Goal: Task Accomplishment & Management: Use online tool/utility

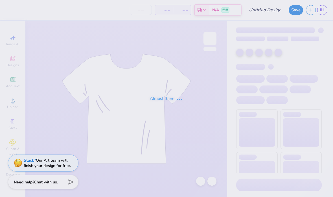
type input "fall rec. 2025"
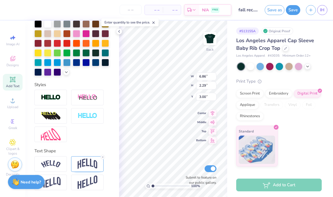
scroll to position [132, 0]
click at [103, 158] on icon at bounding box center [102, 156] width 3 height 3
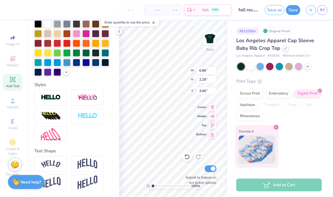
type input "1.78"
type input "3.25"
click at [119, 32] on icon at bounding box center [119, 31] width 5 height 5
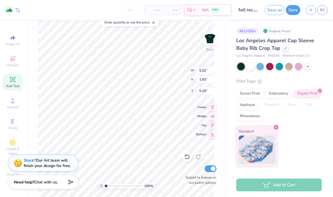
type input "6.86"
type input "1.78"
type input "3.25"
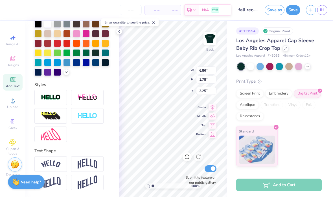
type input "5.52"
type input "1.93"
type input "10.04"
type input "6.86"
type input "1.78"
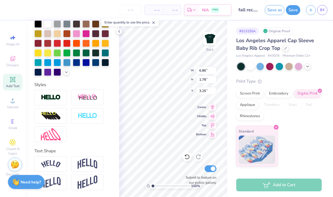
type input "2.11"
type input "2.29"
type input "0.38"
type input "4.62"
type input "3.13"
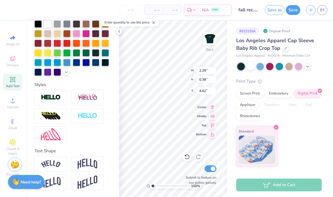
type input "0.52"
click at [189, 156] on icon at bounding box center [187, 156] width 5 height 5
type input "2.29"
type input "0.38"
type input "4.13"
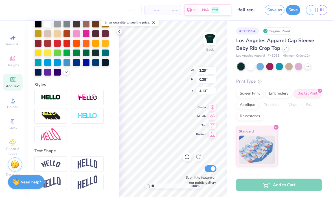
type input "2.92"
type input "0.42"
type input "7.63"
click at [119, 32] on polyline at bounding box center [119, 31] width 1 height 2
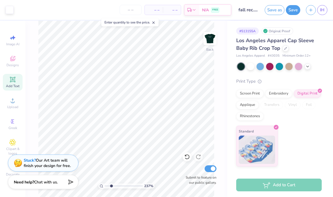
click at [155, 22] on icon at bounding box center [154, 23] width 4 height 4
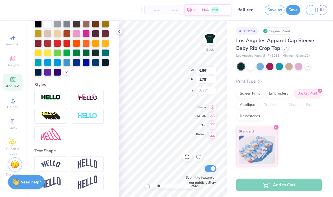
click at [188, 157] on icon at bounding box center [187, 157] width 6 height 6
type input "2.55719947688258"
type input "3.25"
click at [121, 33] on icon at bounding box center [119, 31] width 5 height 5
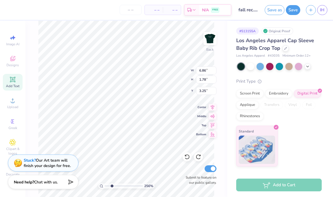
click at [188, 153] on div at bounding box center [187, 156] width 9 height 9
click at [187, 158] on icon at bounding box center [187, 157] width 6 height 6
click at [199, 154] on icon at bounding box center [198, 156] width 5 height 5
type input "2.55719947688258"
type input "9.31"
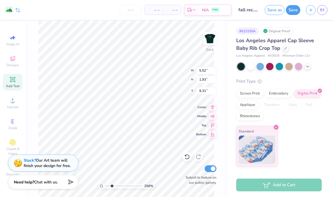
click at [291, 12] on button "Save" at bounding box center [293, 10] width 14 height 10
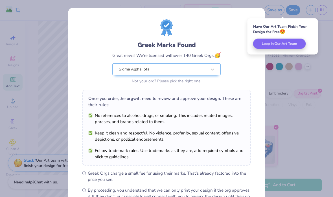
click at [326, 72] on div "Greek Marks Found Great news! We’re licensed with over 140 Greek Orgs. 🥳 Sigma …" at bounding box center [166, 98] width 333 height 197
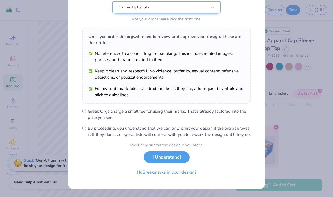
scroll to position [68, 0]
click at [181, 155] on button "I Understand!" at bounding box center [167, 157] width 46 height 12
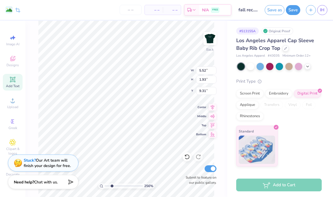
scroll to position [0, 0]
click at [319, 10] on link "IH" at bounding box center [322, 10] width 10 height 10
type input "2.55719947688258"
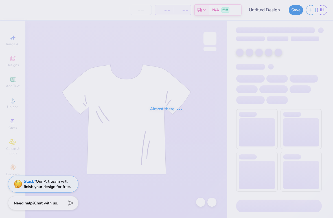
type input "fall rec. 2025"
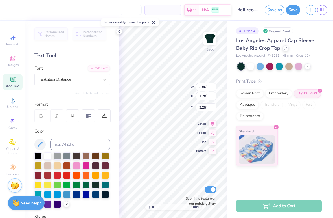
type input "2.29"
type input "0.38"
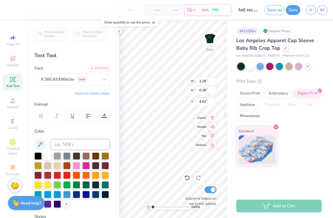
type input "5.03"
click at [296, 11] on button "Save" at bounding box center [293, 10] width 14 height 10
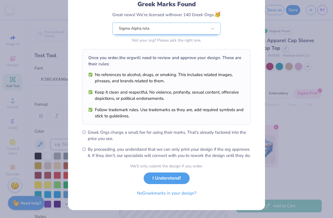
scroll to position [47, 0]
click at [168, 177] on button "I Understand!" at bounding box center [167, 178] width 46 height 12
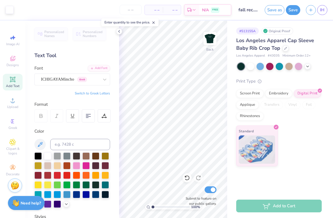
click at [322, 10] on span "IH" at bounding box center [322, 10] width 5 height 6
